Goal: Navigation & Orientation: Find specific page/section

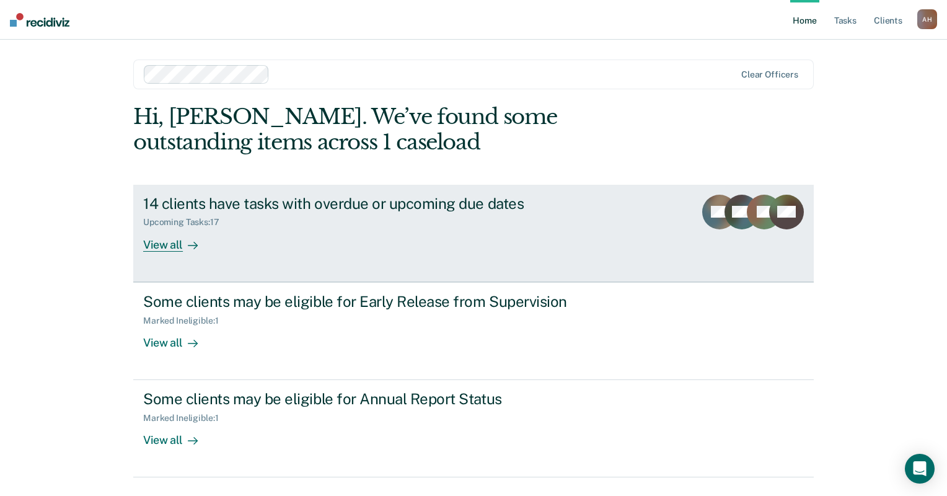
click at [165, 244] on div "View all" at bounding box center [177, 239] width 69 height 24
